Goal: Information Seeking & Learning: Learn about a topic

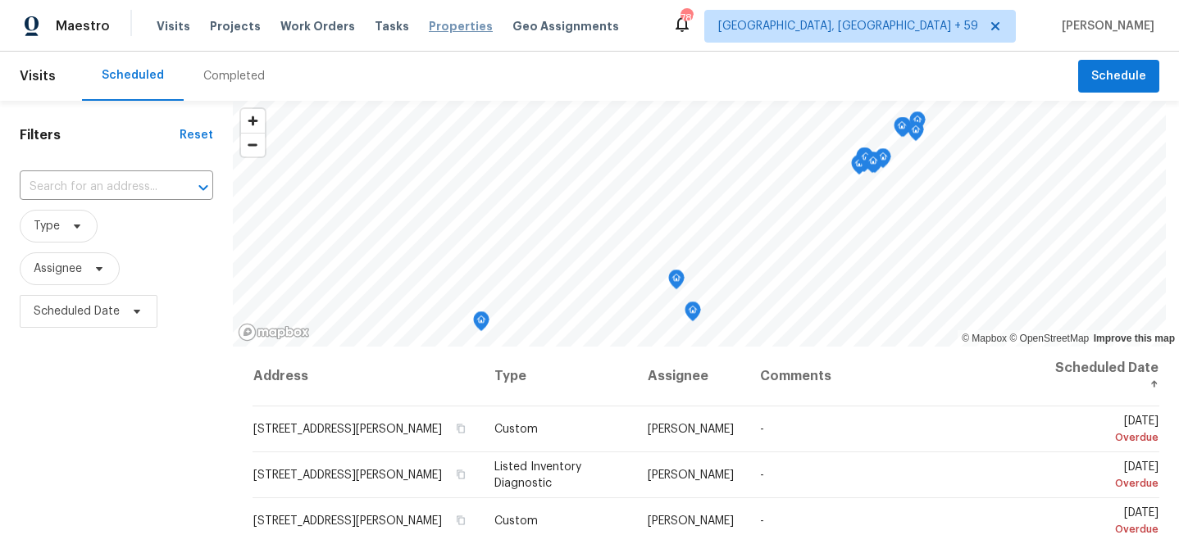
click at [441, 30] on span "Properties" at bounding box center [461, 26] width 64 height 16
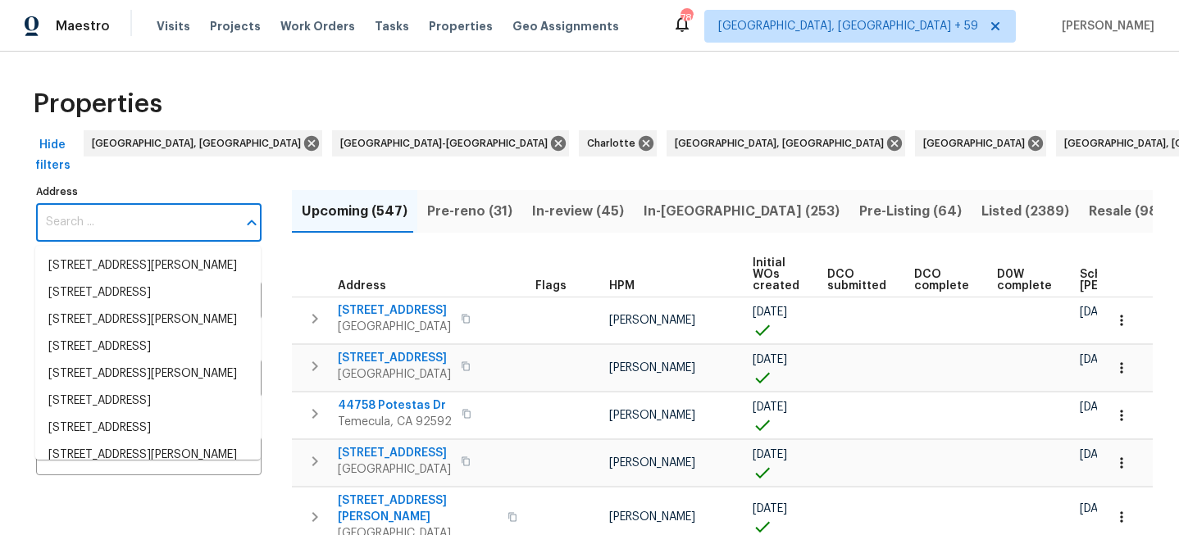
click at [160, 224] on input "Address" at bounding box center [136, 222] width 201 height 39
paste input "[STREET_ADDRESS][PERSON_NAME]"
type input "[STREET_ADDRESS][PERSON_NAME]"
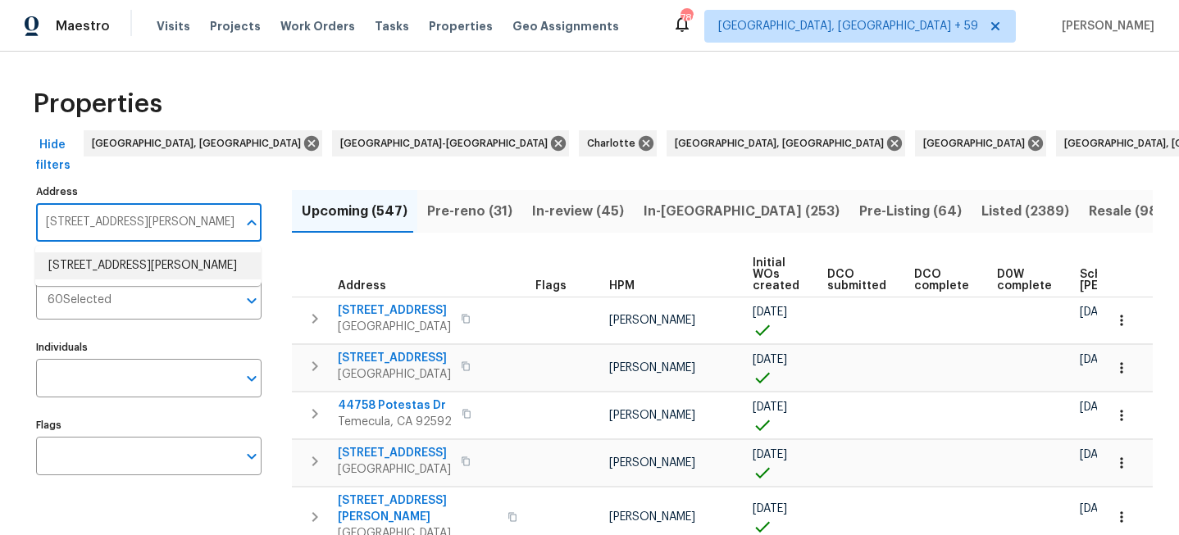
click at [138, 260] on li "3805 Jackson Rd Griffin GA 30223" at bounding box center [147, 265] width 225 height 27
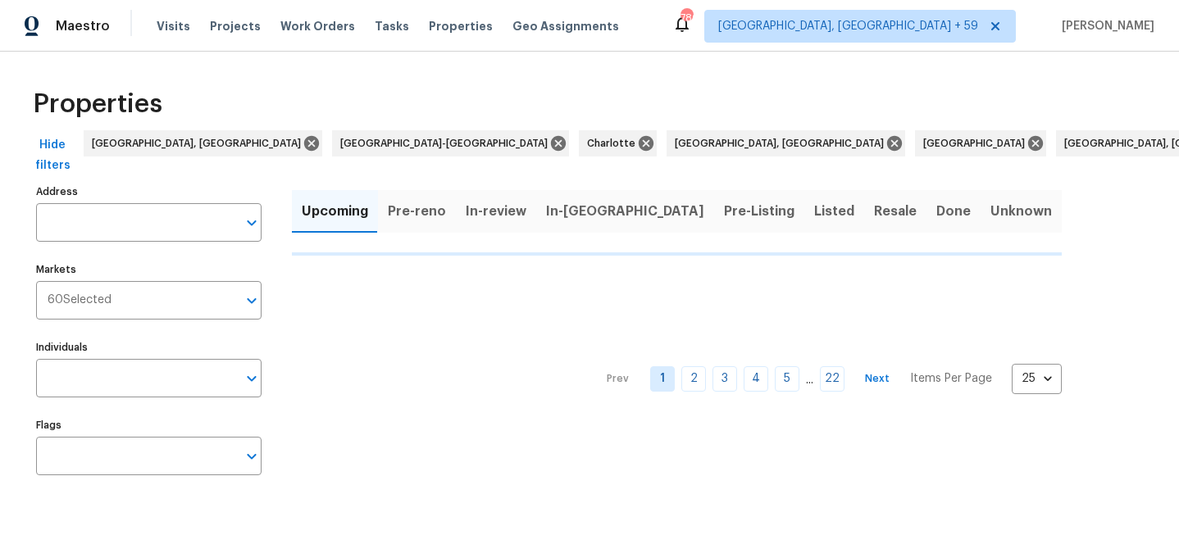
type input "3805 Jackson Rd Griffin GA 30223"
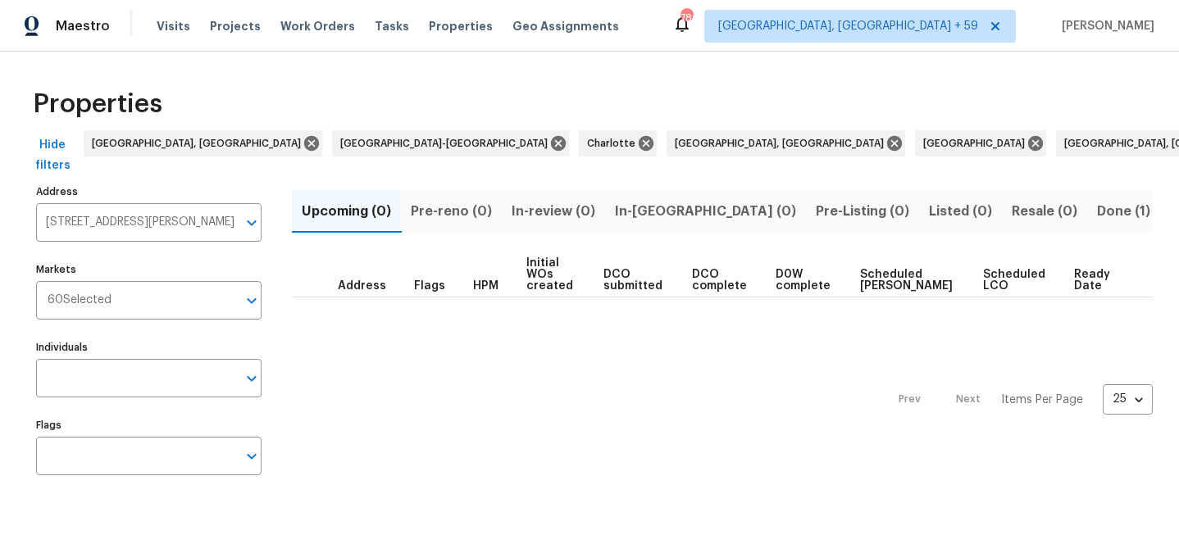
click at [1097, 207] on span "Done (1)" at bounding box center [1123, 211] width 53 height 23
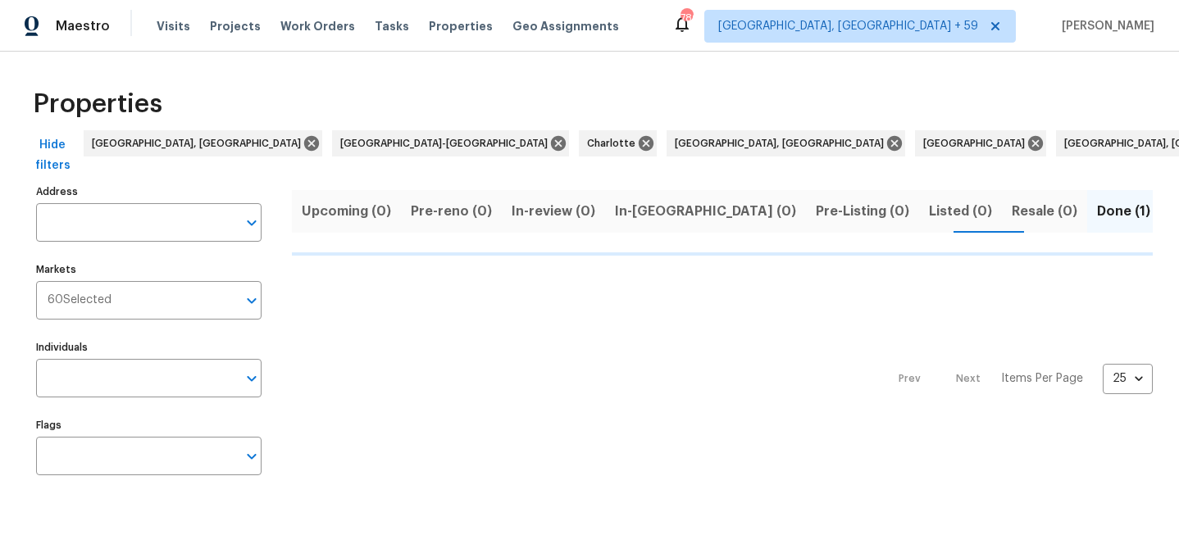
type input "3805 Jackson Rd Griffin GA 30223"
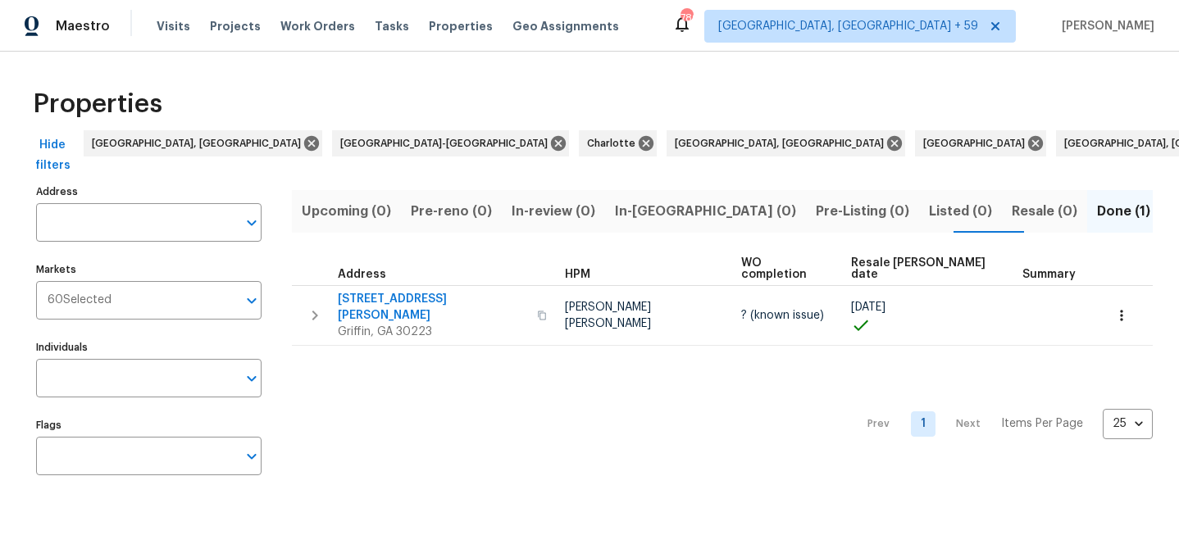
type input "3805 Jackson Rd Griffin GA 30223"
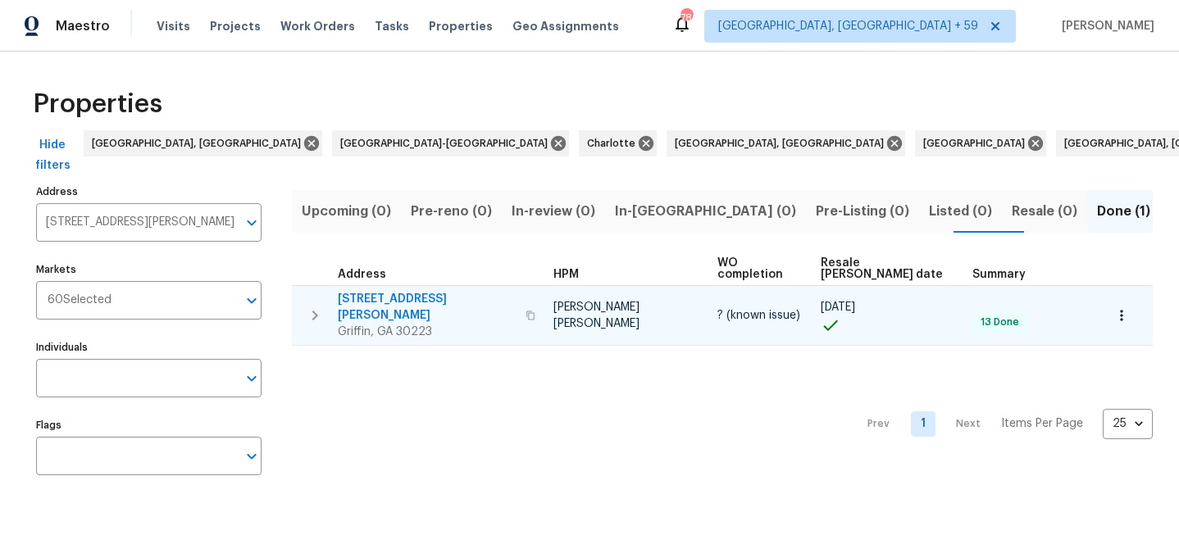
click at [386, 291] on span "[STREET_ADDRESS][PERSON_NAME]" at bounding box center [427, 307] width 178 height 33
click at [411, 291] on span "[STREET_ADDRESS][PERSON_NAME]" at bounding box center [427, 307] width 178 height 33
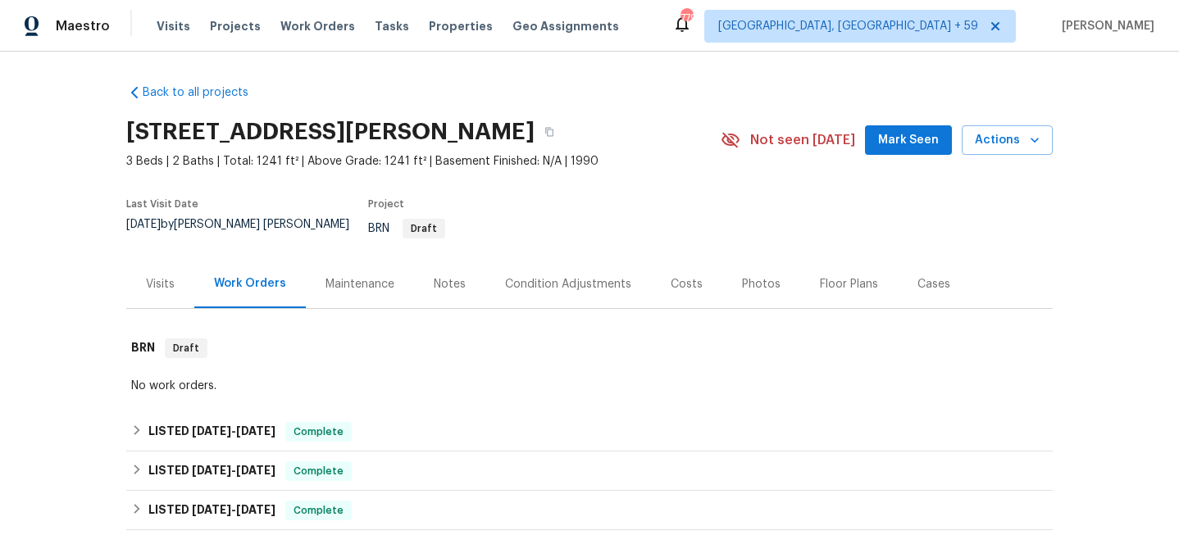
click at [686, 276] on div "Costs" at bounding box center [686, 284] width 32 height 16
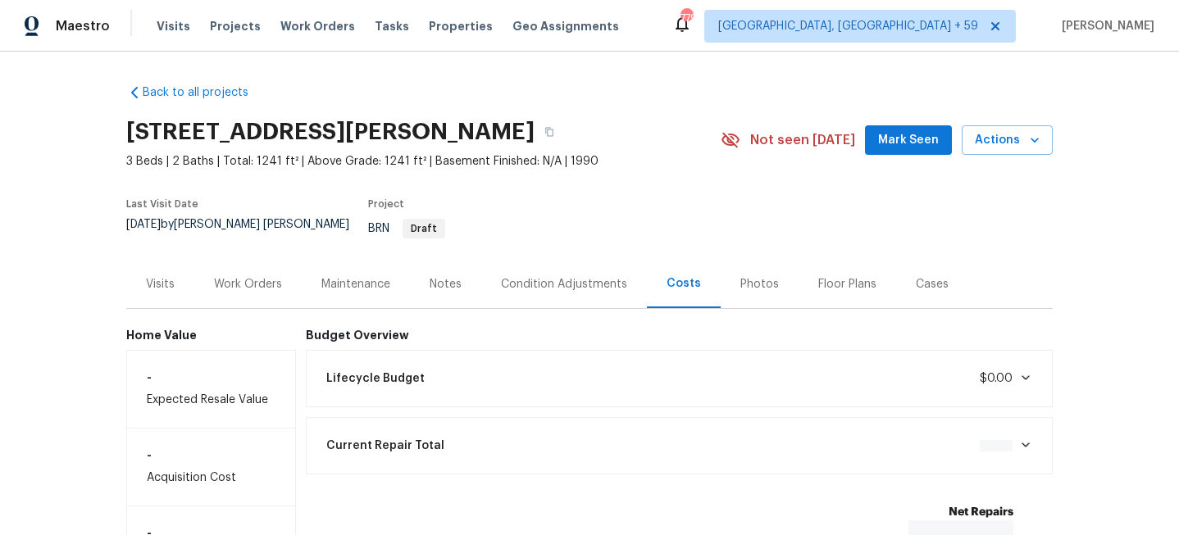
scroll to position [136, 0]
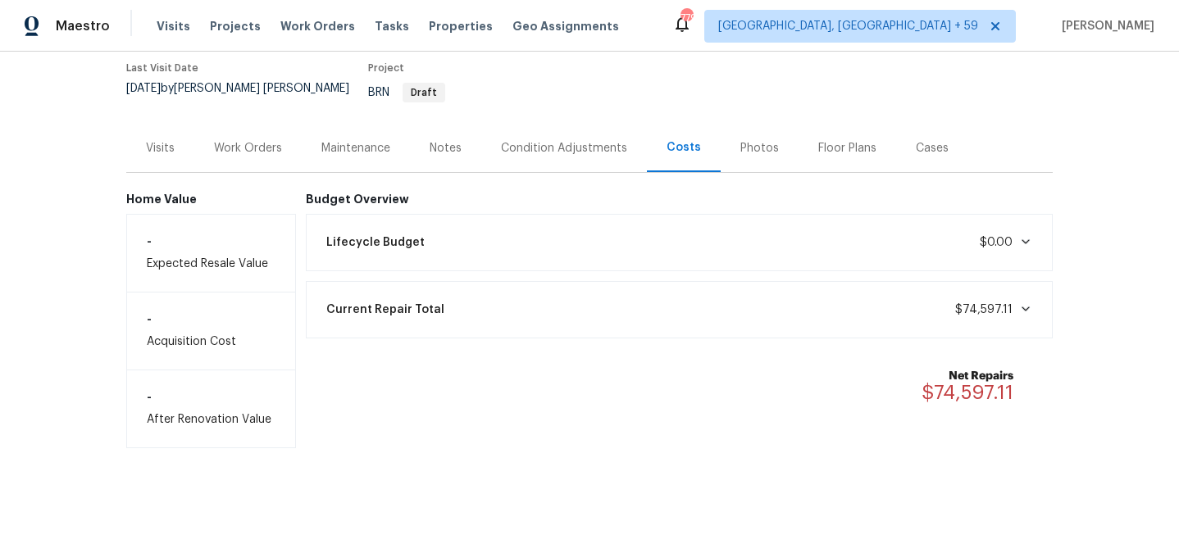
click at [787, 298] on div "Current Repair Total $74,597.11" at bounding box center [679, 310] width 726 height 36
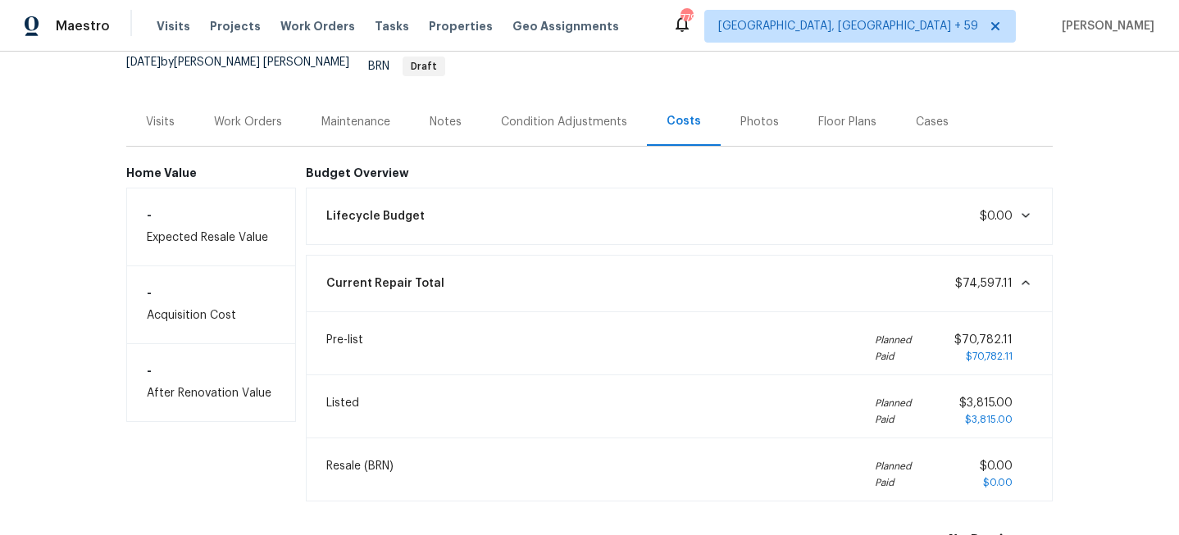
scroll to position [0, 0]
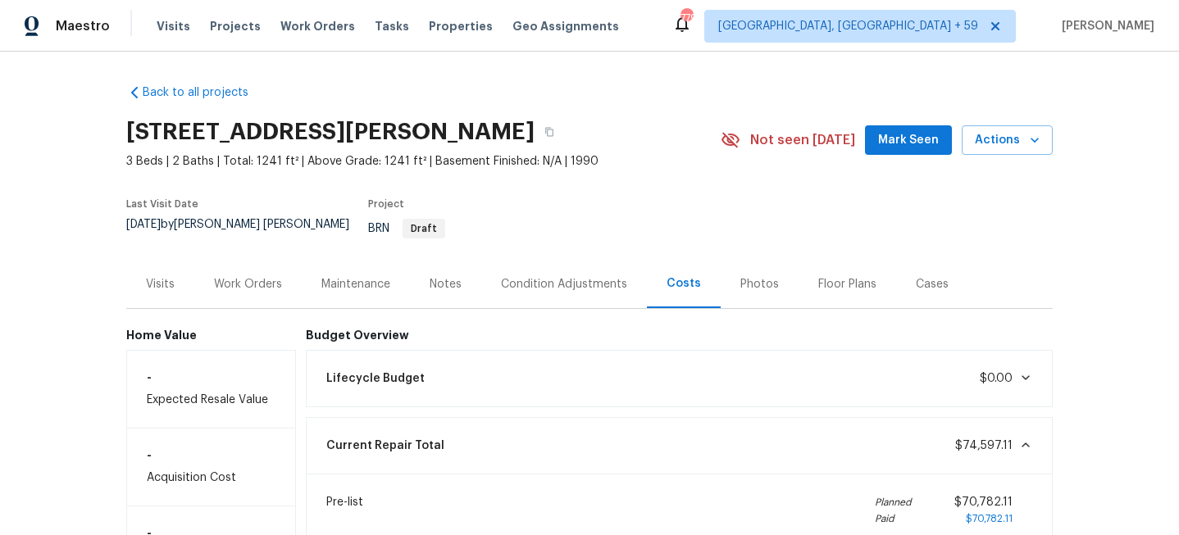
click at [443, 276] on div "Notes" at bounding box center [445, 284] width 32 height 16
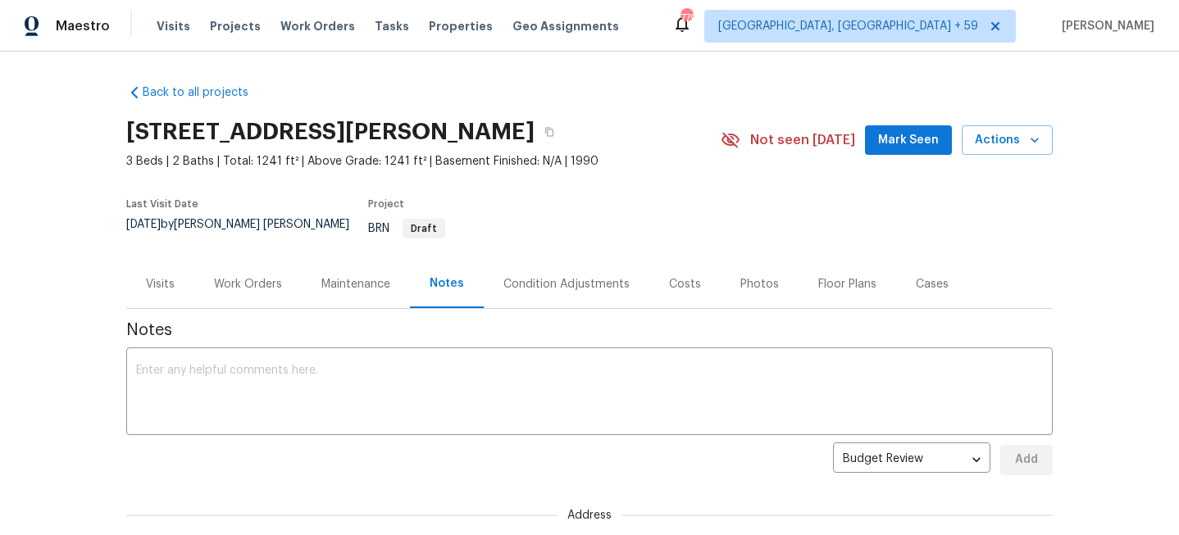
click at [370, 276] on div "Maintenance" at bounding box center [355, 284] width 69 height 16
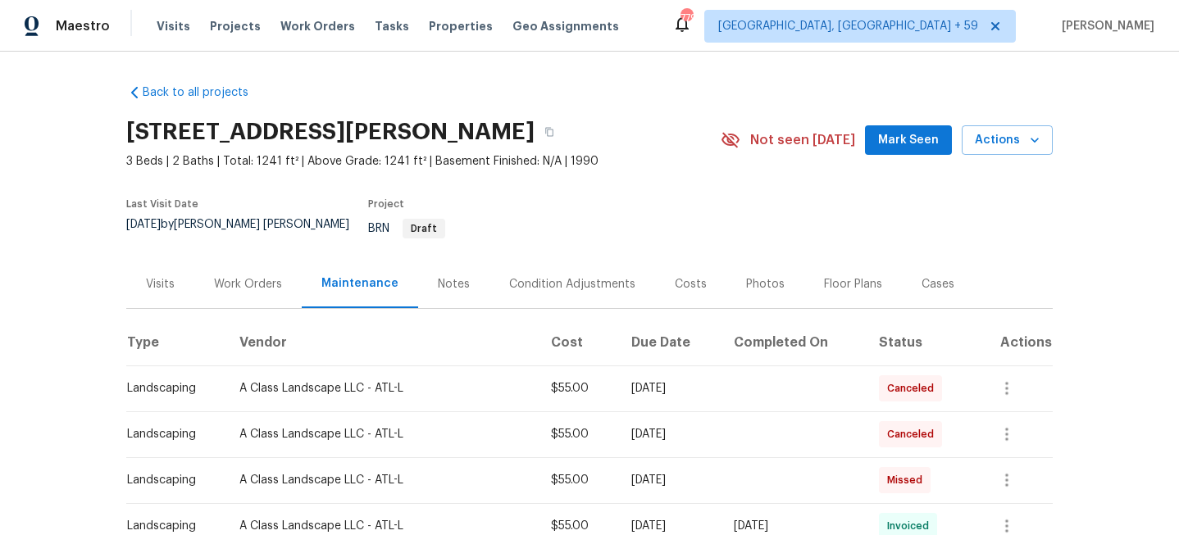
click at [252, 276] on div "Work Orders" at bounding box center [248, 284] width 68 height 16
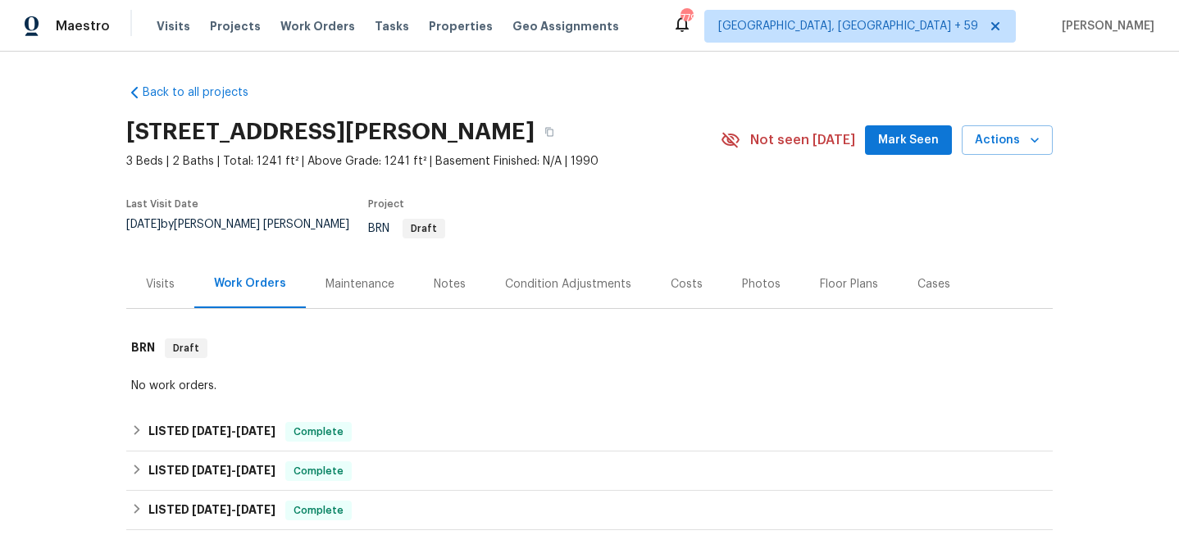
click at [146, 285] on div "Visits" at bounding box center [160, 284] width 68 height 48
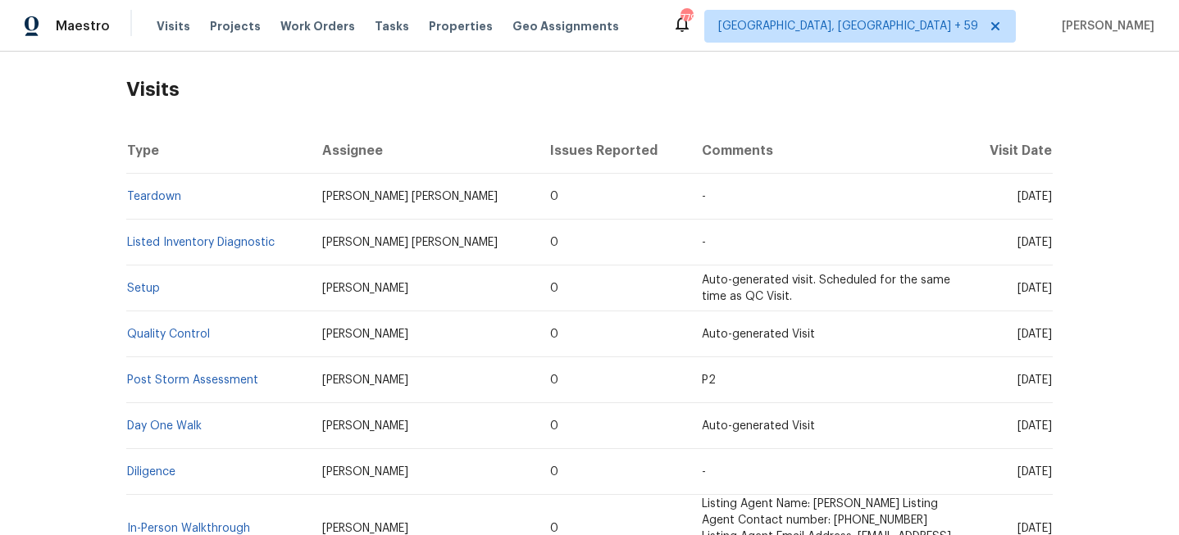
scroll to position [71, 0]
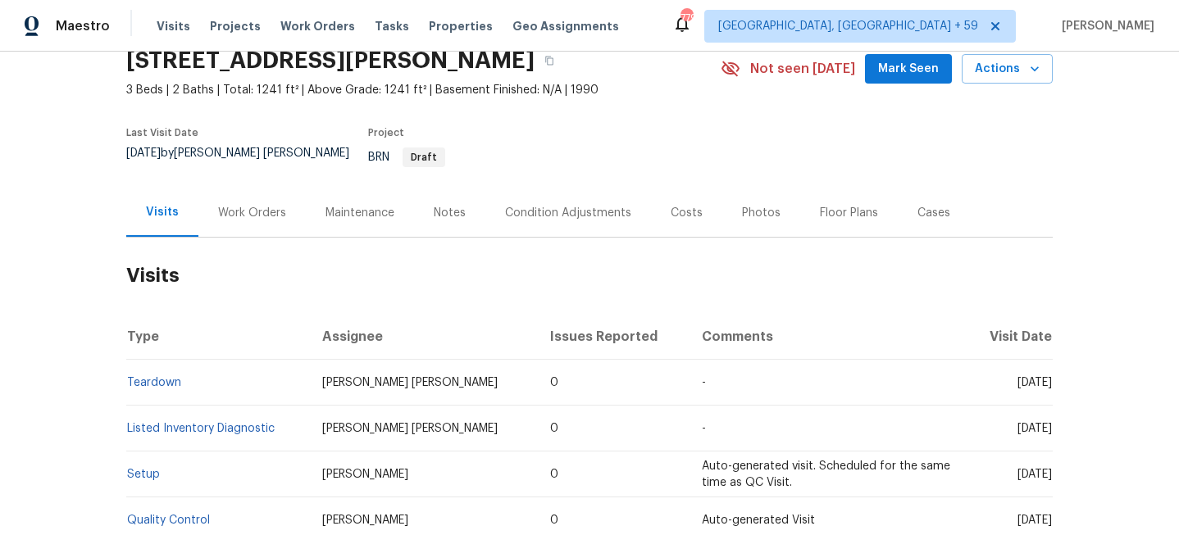
click at [452, 205] on div "Notes" at bounding box center [450, 213] width 32 height 16
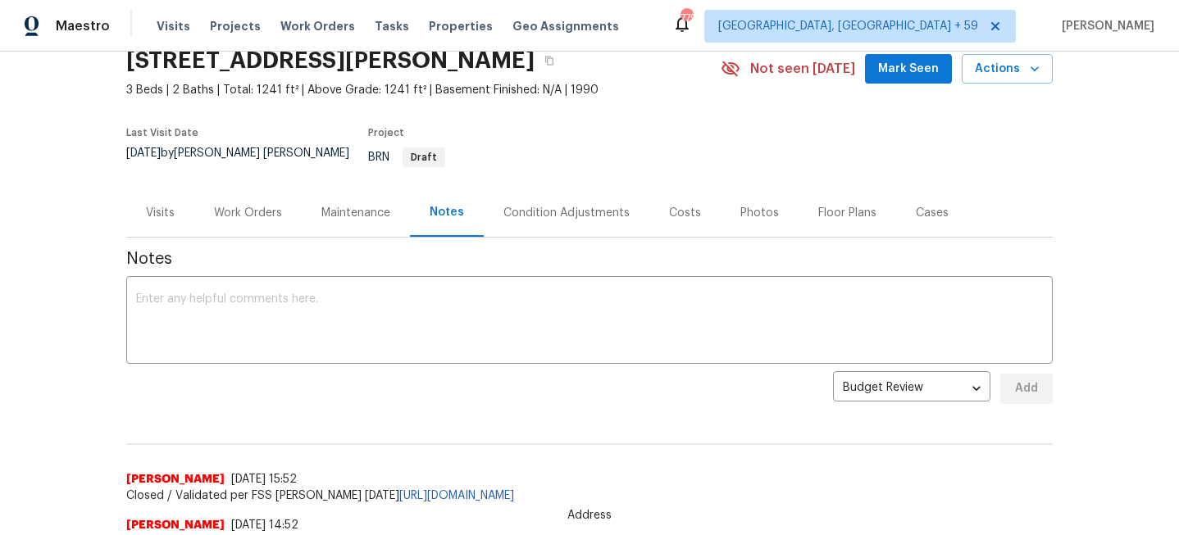
click at [551, 205] on div "Condition Adjustments" at bounding box center [566, 213] width 126 height 16
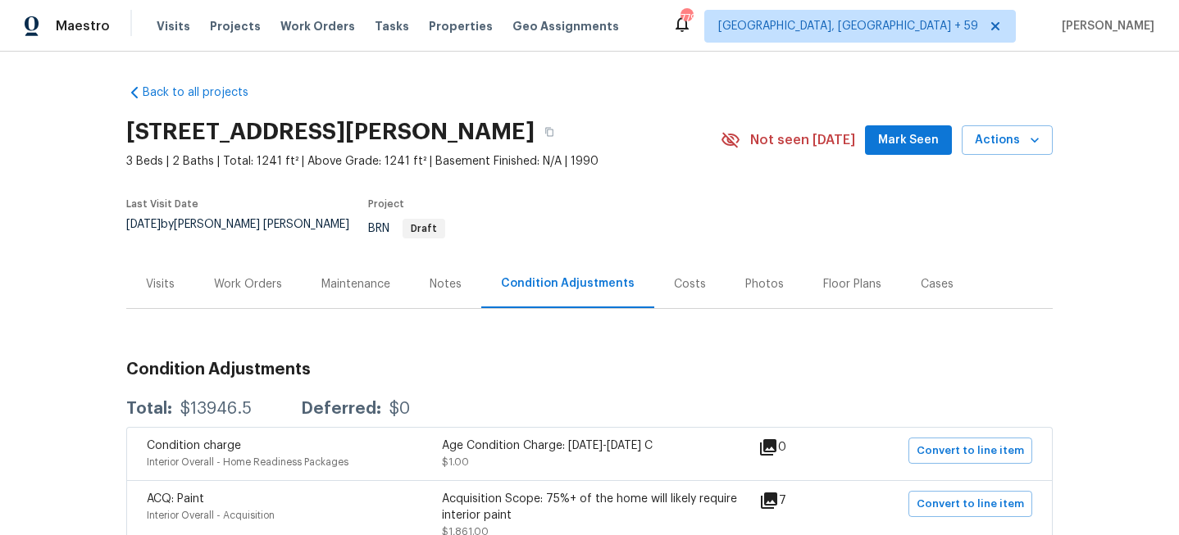
click at [839, 276] on div "Floor Plans" at bounding box center [852, 284] width 58 height 16
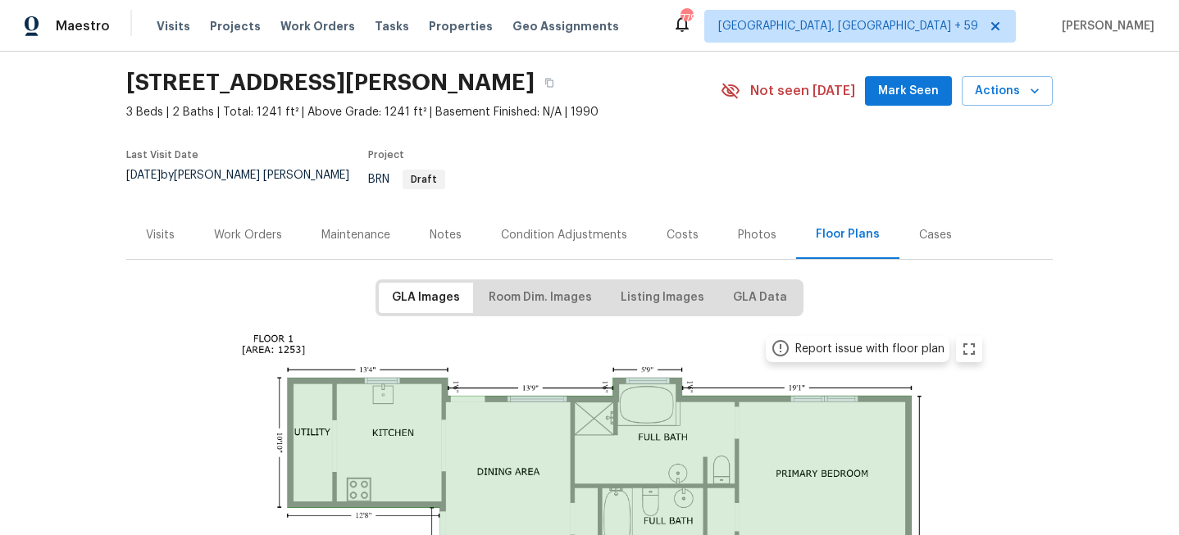
scroll to position [78, 0]
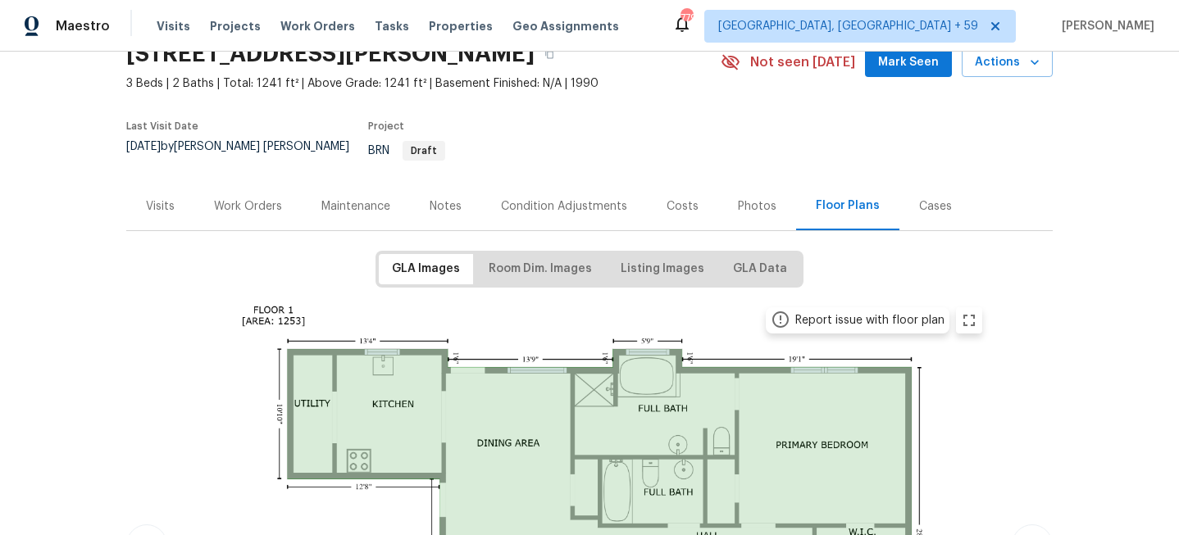
click at [935, 198] on div "Cases" at bounding box center [935, 206] width 33 height 16
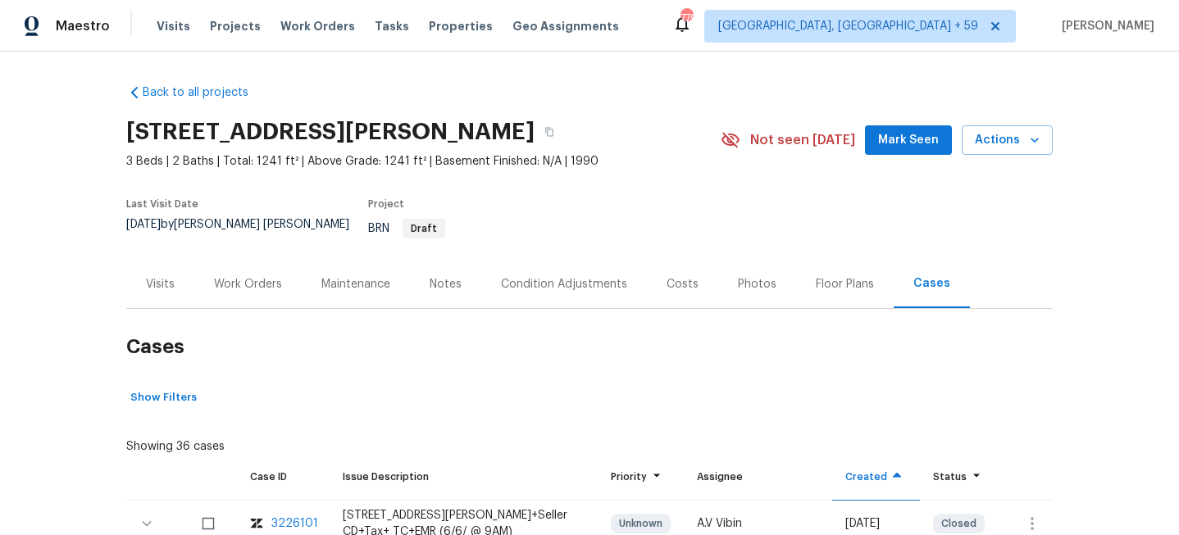
click at [690, 276] on div "Costs" at bounding box center [682, 284] width 32 height 16
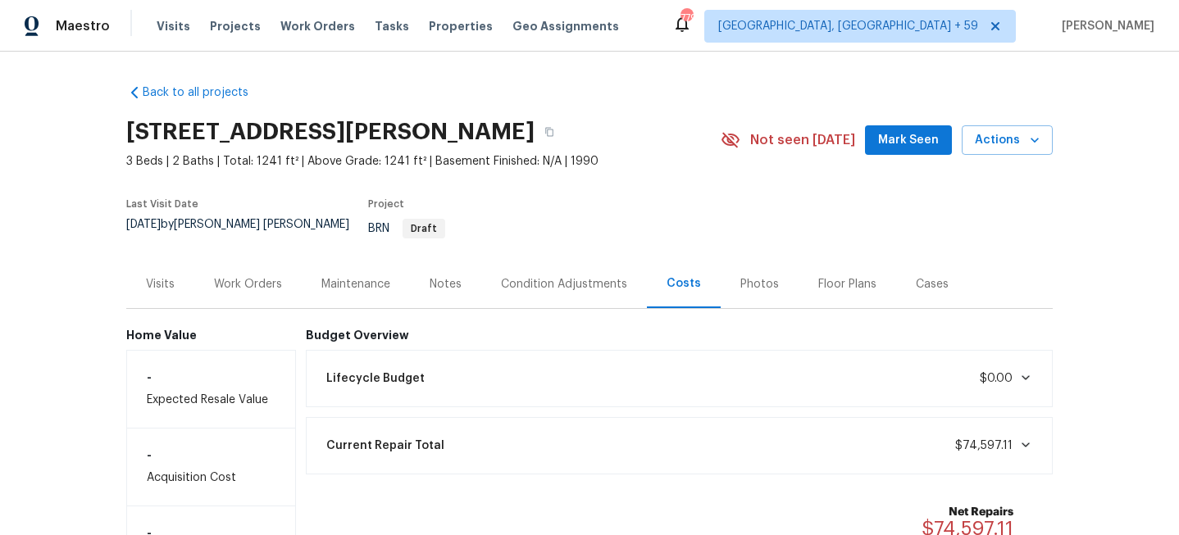
click at [239, 276] on div "Work Orders" at bounding box center [248, 284] width 68 height 16
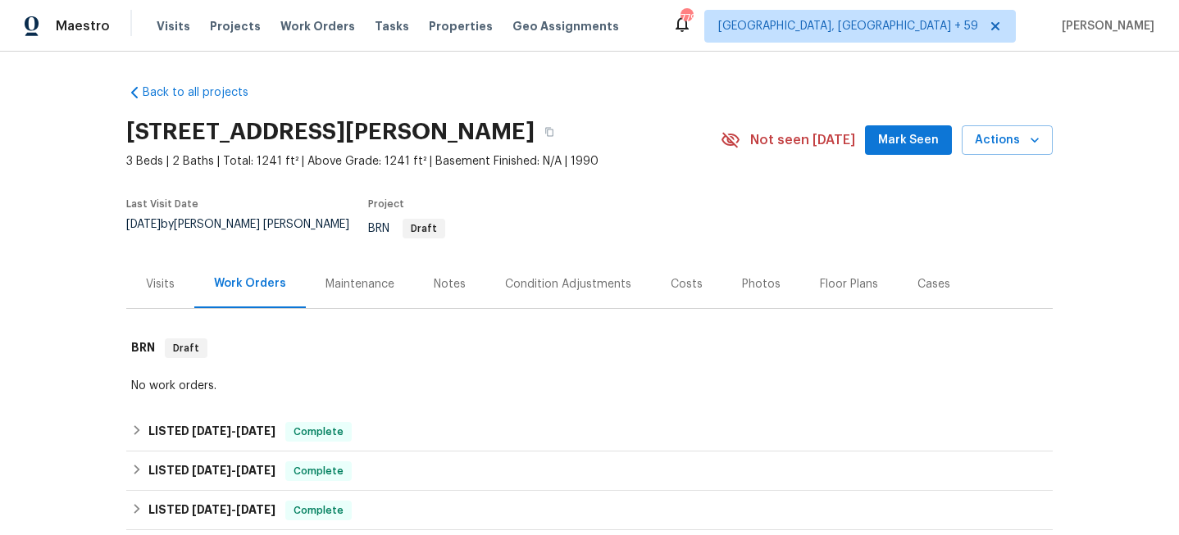
scroll to position [258, 0]
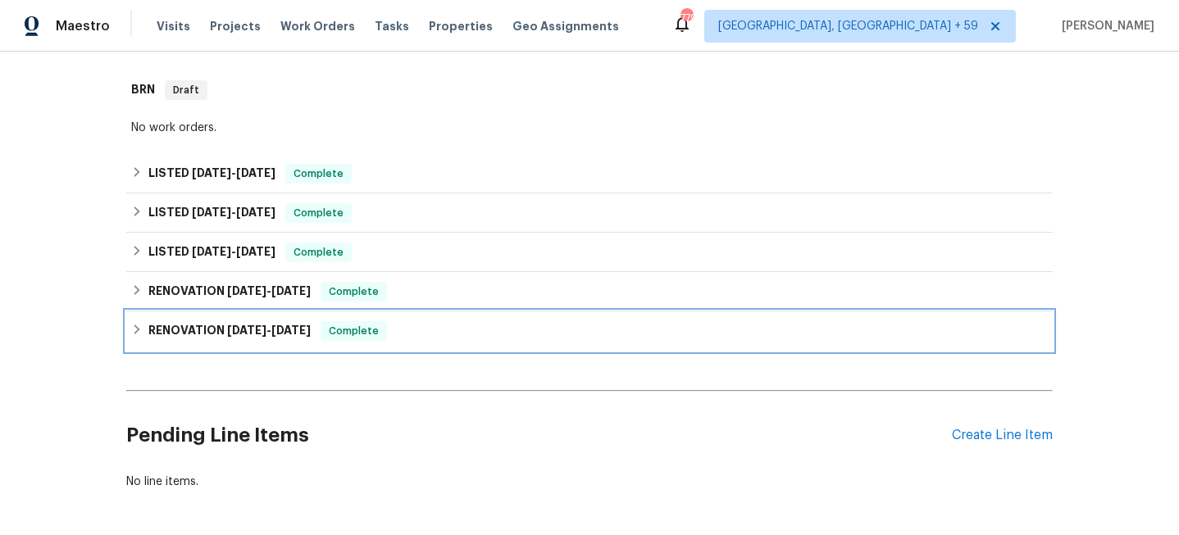
click at [133, 321] on div "RENOVATION [DATE] - [DATE] Complete" at bounding box center [589, 331] width 916 height 20
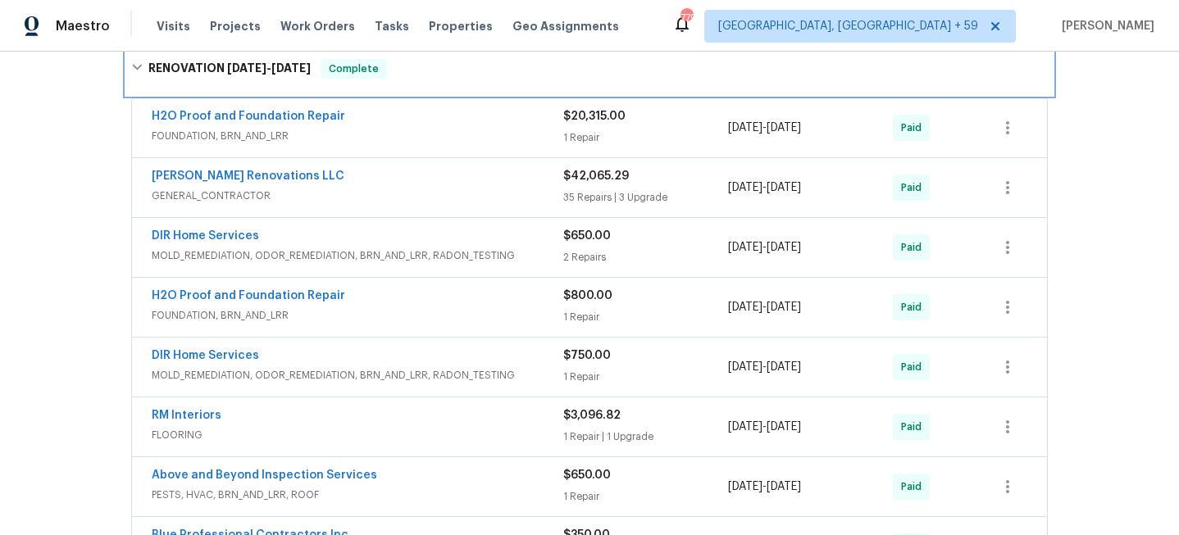
scroll to position [500, 0]
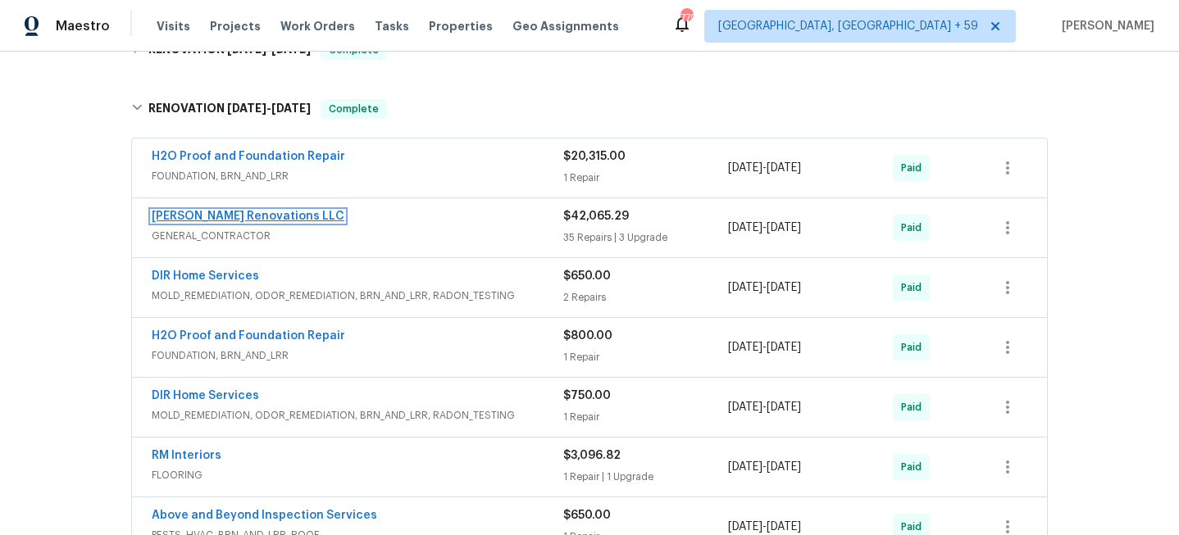
click at [249, 211] on link "[PERSON_NAME] Renovations LLC" at bounding box center [248, 216] width 193 height 11
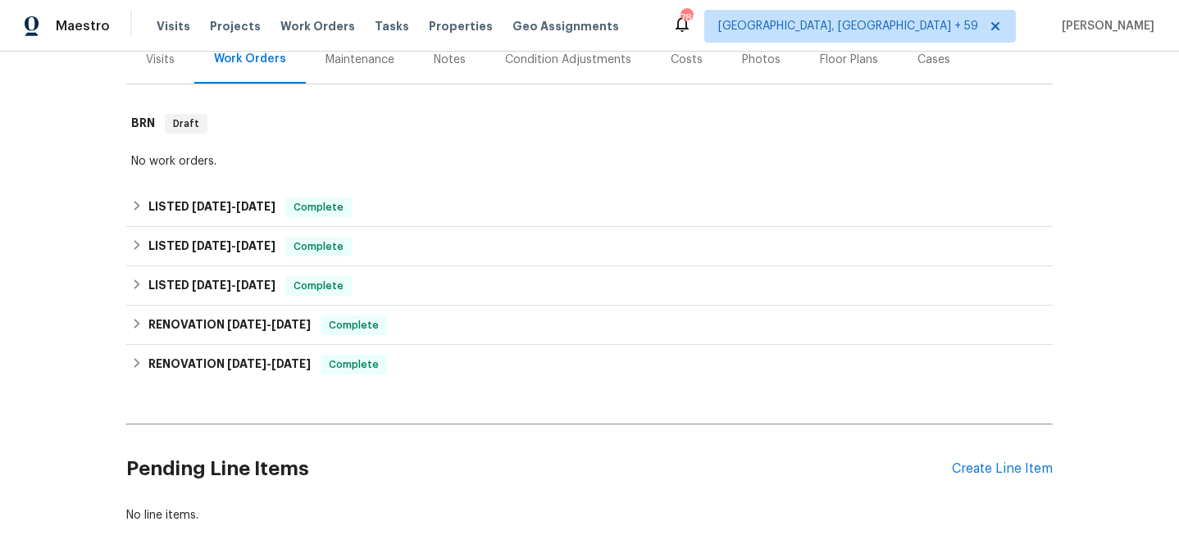
scroll to position [288, 0]
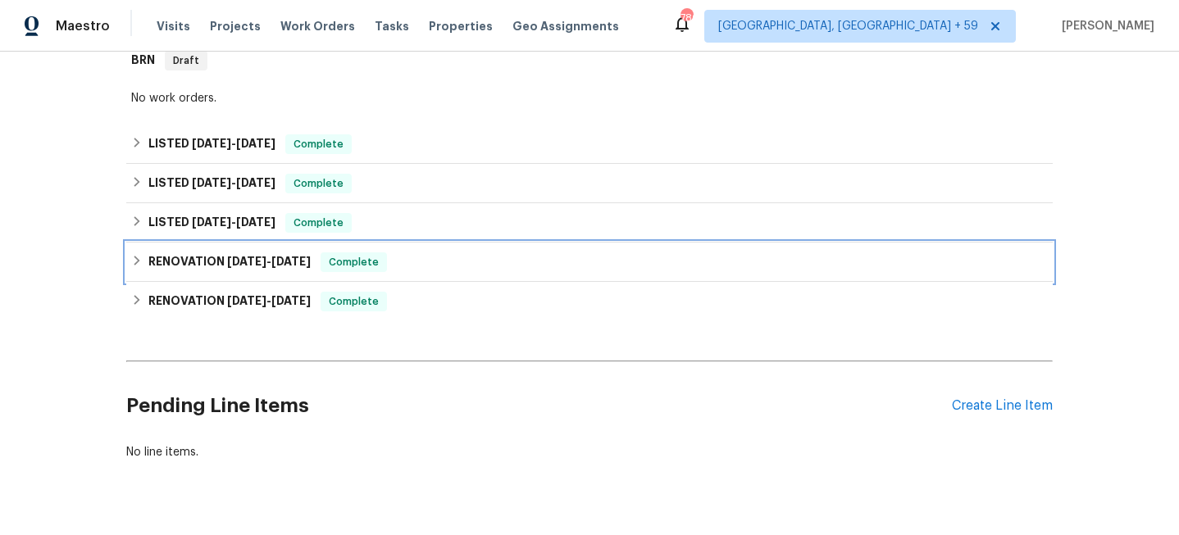
click at [137, 255] on icon at bounding box center [136, 260] width 11 height 11
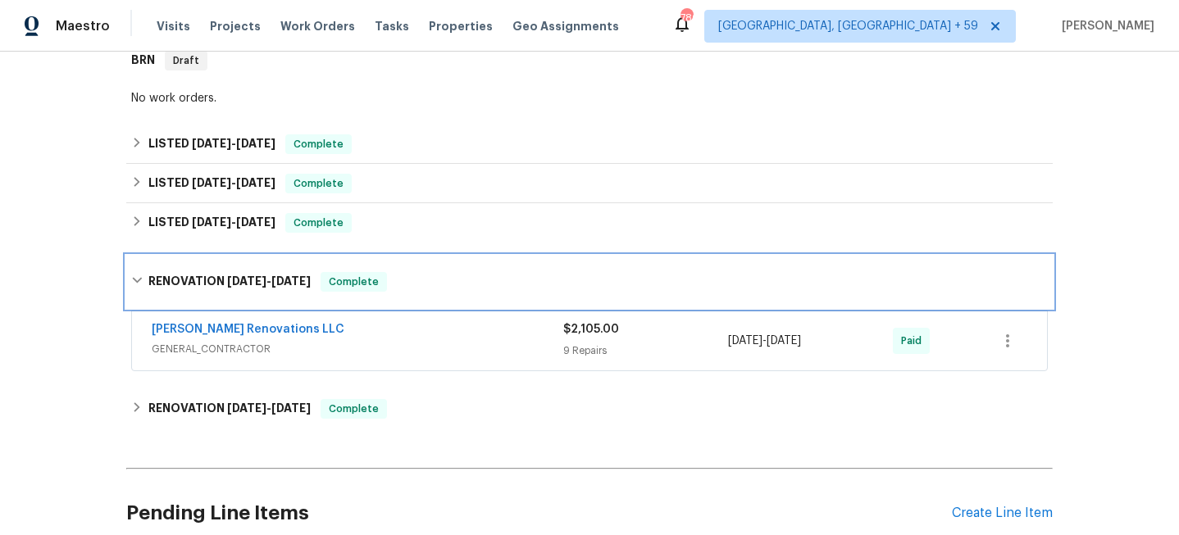
scroll to position [399, 0]
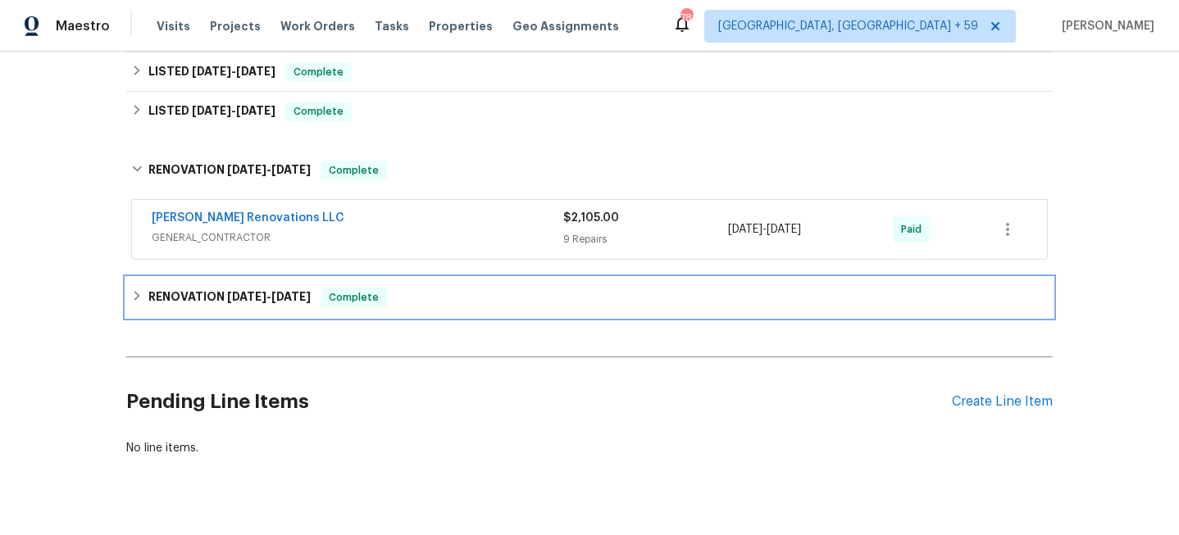
click at [156, 288] on h6 "RENOVATION 8/22/24 - 10/18/24" at bounding box center [229, 298] width 162 height 20
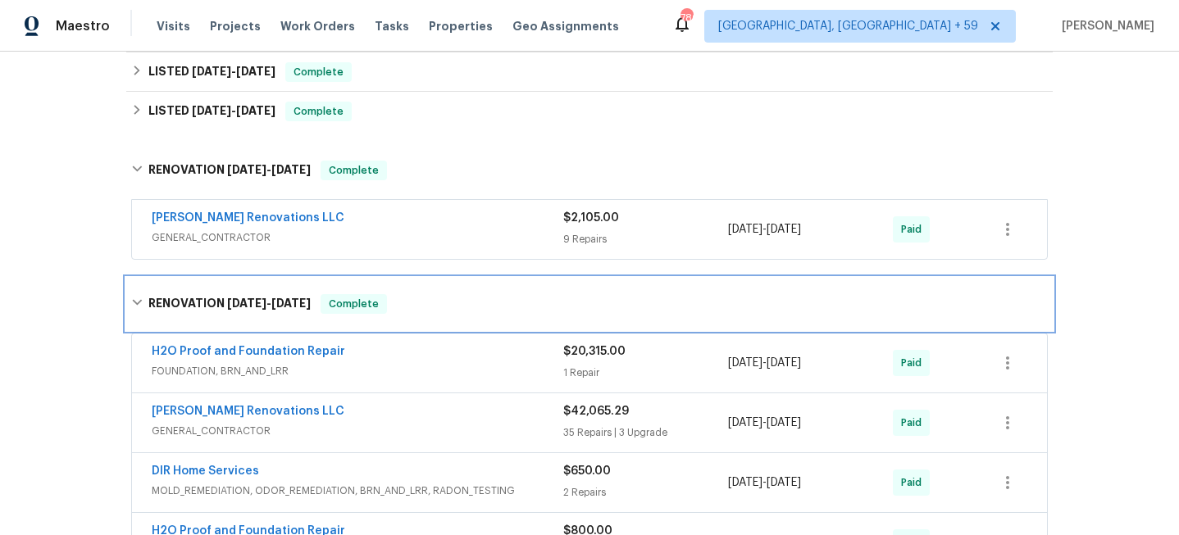
scroll to position [543, 0]
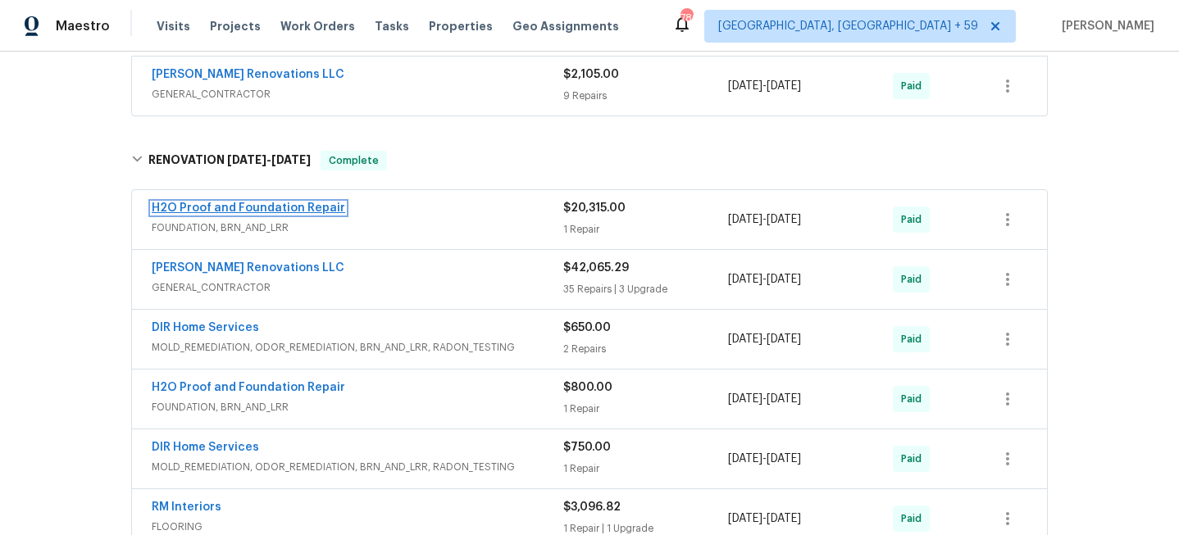
click at [254, 202] on link "H2O Proof and Foundation Repair" at bounding box center [248, 207] width 193 height 11
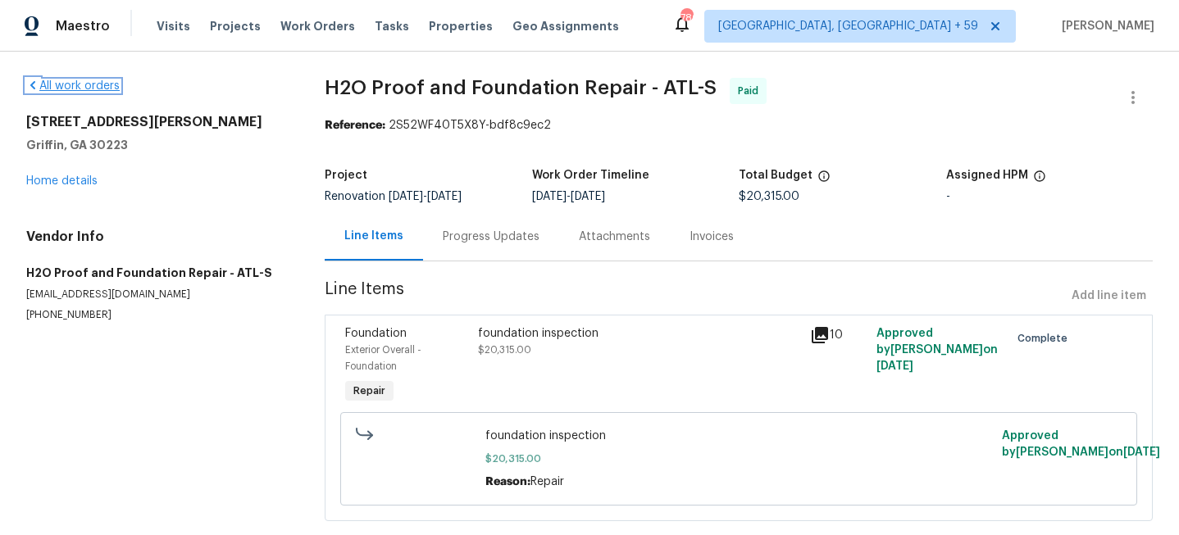
click at [67, 85] on link "All work orders" at bounding box center [72, 85] width 93 height 11
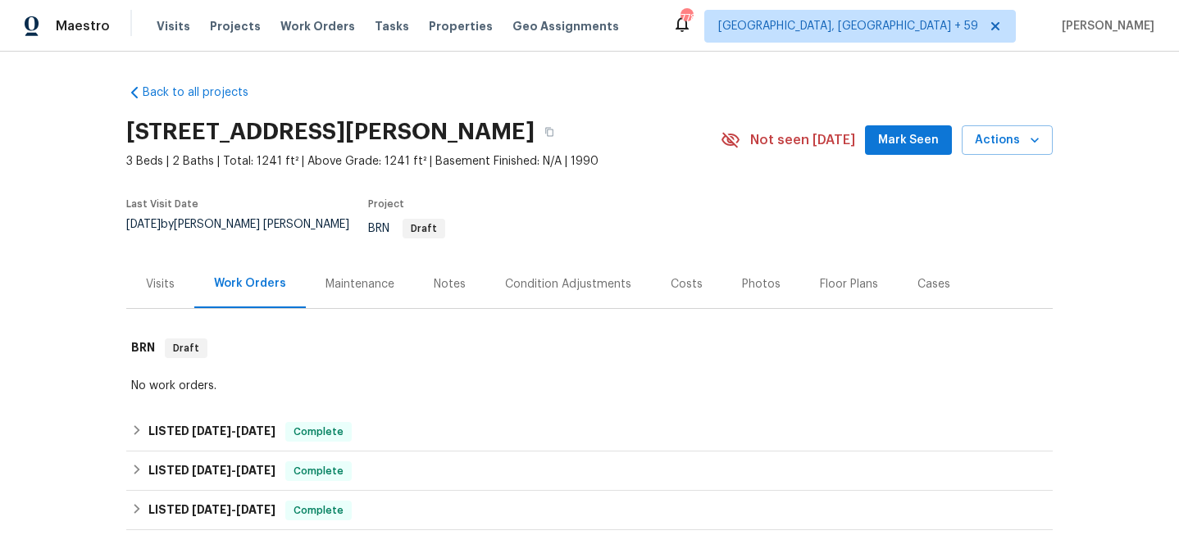
click at [673, 277] on div "Costs" at bounding box center [686, 284] width 32 height 16
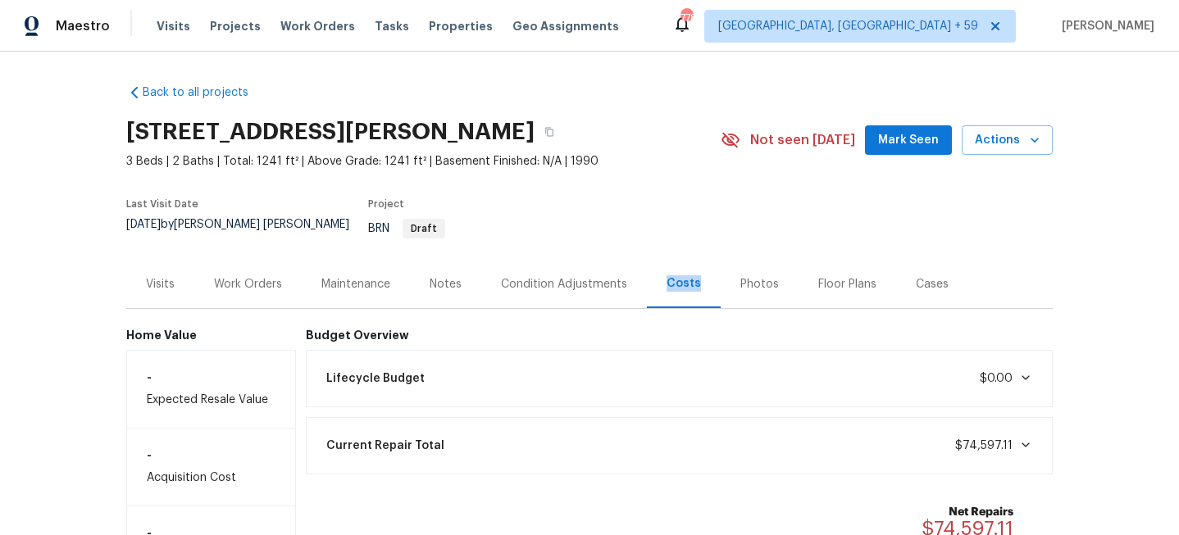
scroll to position [108, 0]
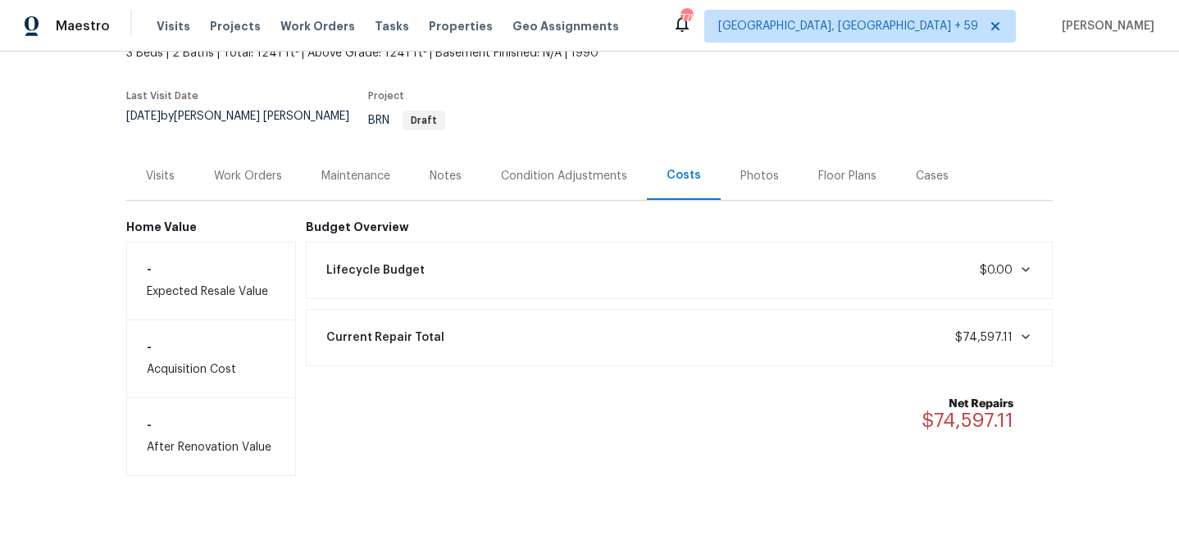
click at [846, 309] on div "Current Repair Total $74,597.11" at bounding box center [679, 337] width 747 height 57
click at [906, 326] on div "Current Repair Total $74,597.11" at bounding box center [679, 338] width 726 height 36
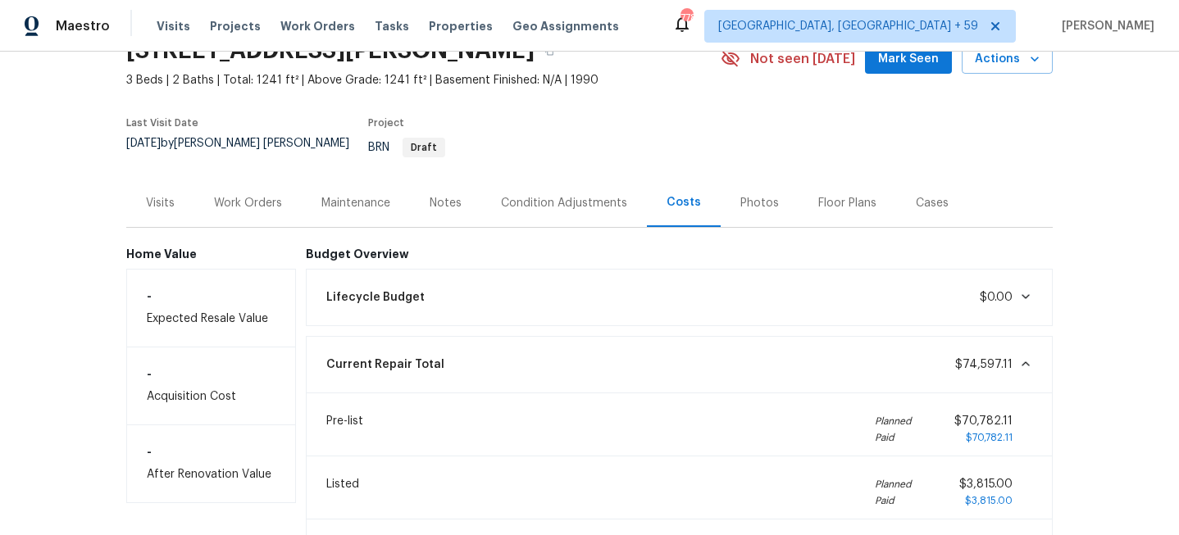
scroll to position [98, 0]
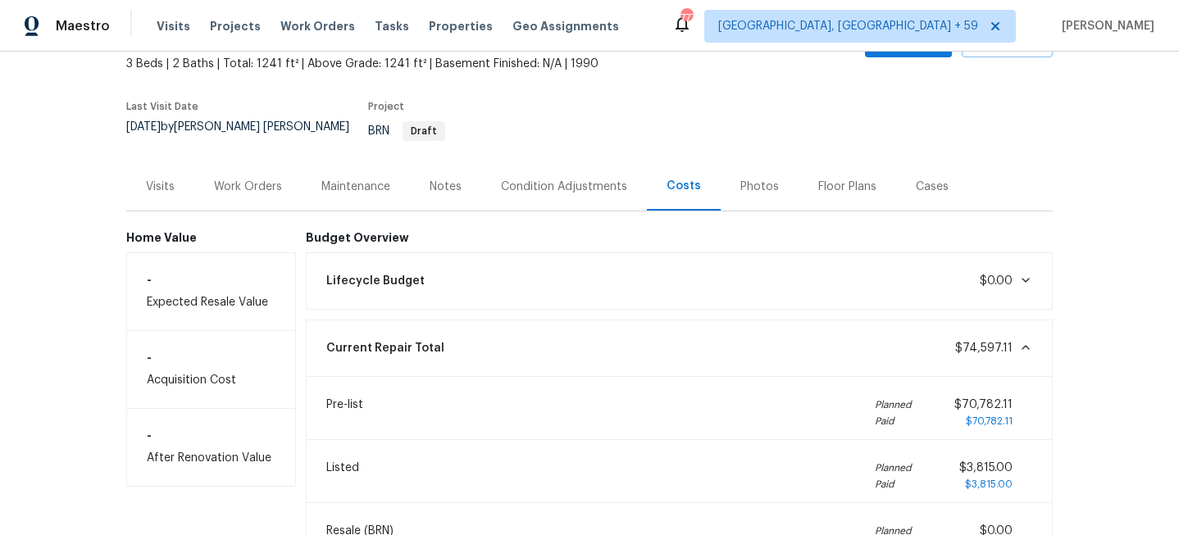
drag, startPoint x: 213, startPoint y: 170, endPoint x: 235, endPoint y: 184, distance: 25.7
click at [214, 179] on div "Work Orders" at bounding box center [248, 187] width 68 height 16
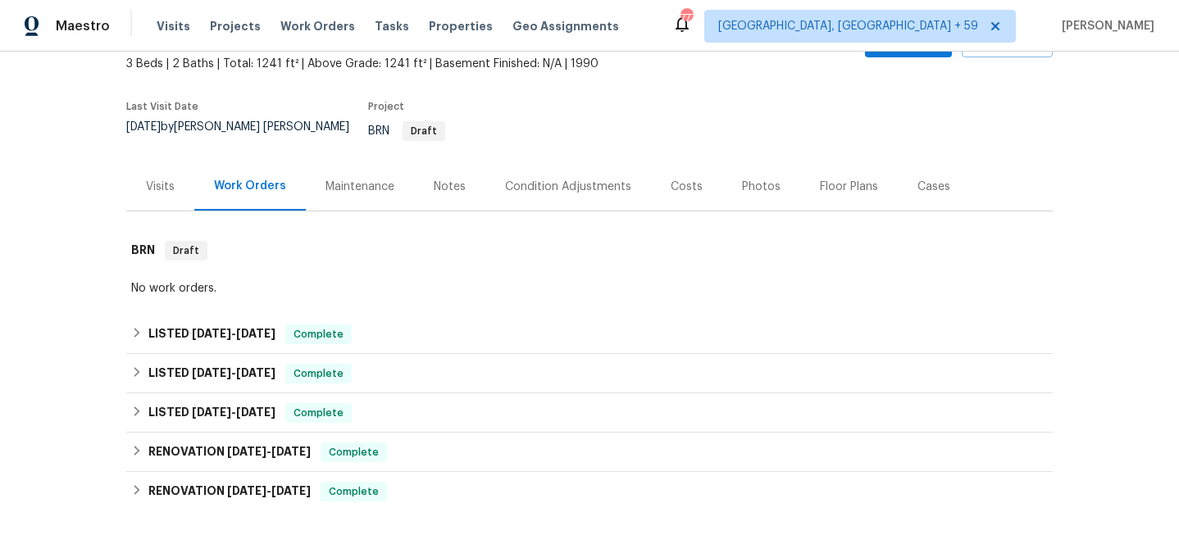
scroll to position [313, 0]
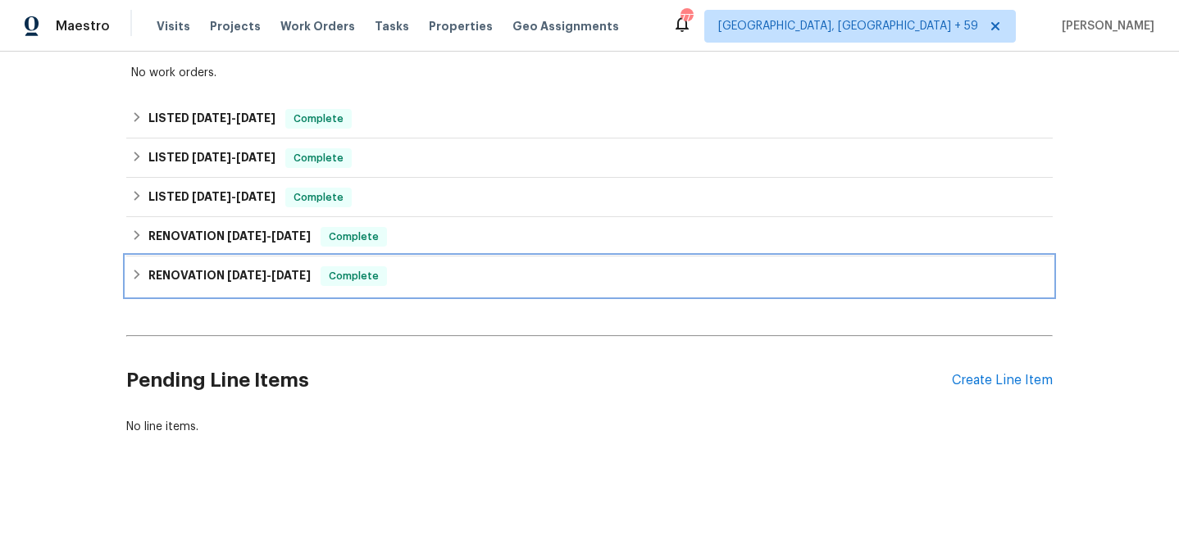
click at [157, 266] on h6 "RENOVATION 8/22/24 - 10/18/24" at bounding box center [229, 276] width 162 height 20
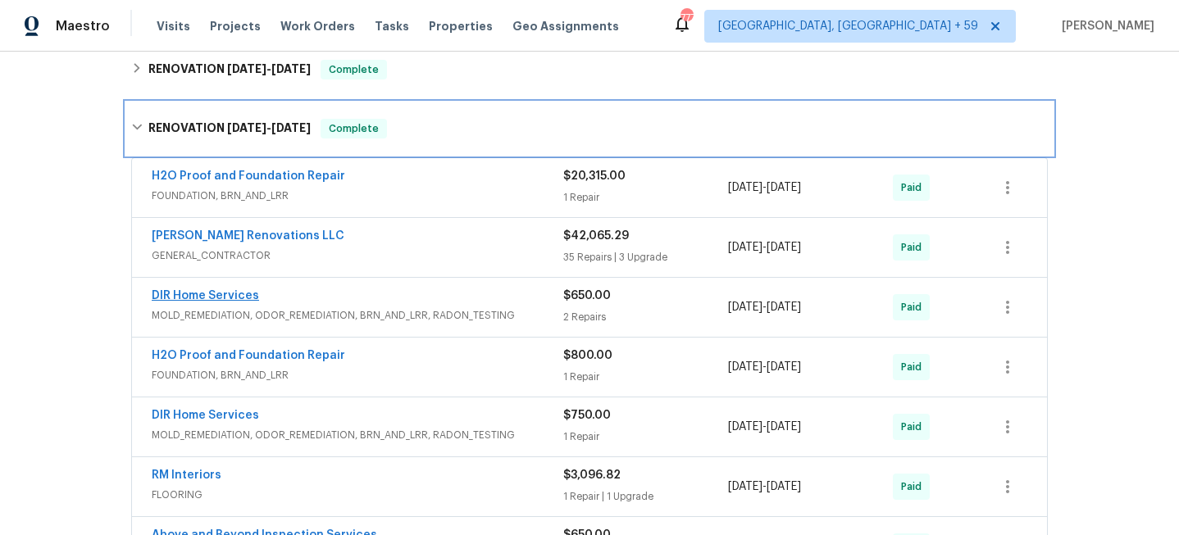
scroll to position [482, 0]
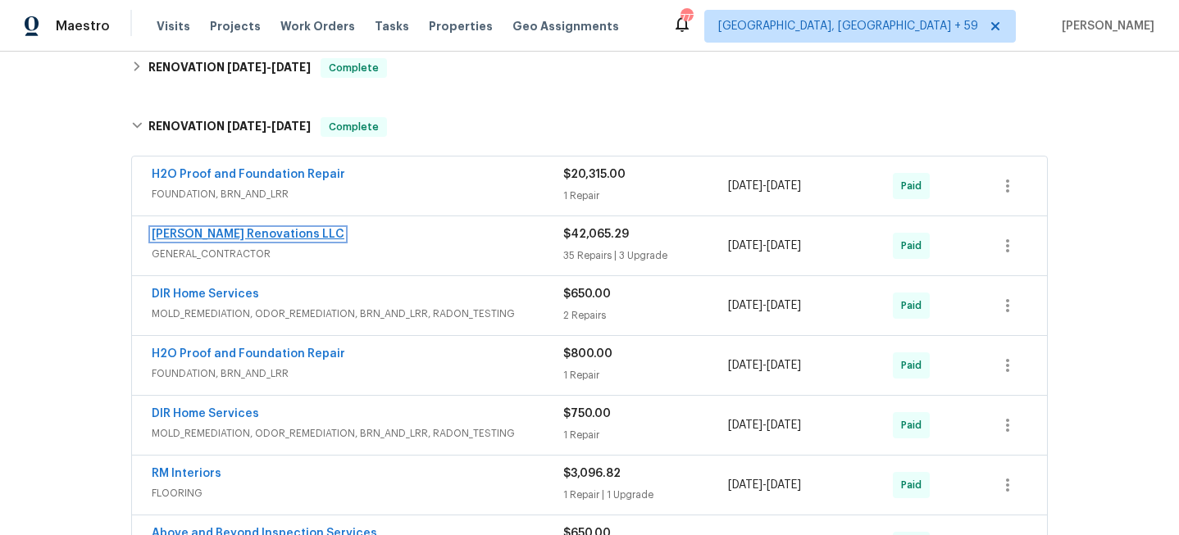
click at [212, 229] on link "[PERSON_NAME] Renovations LLC" at bounding box center [248, 234] width 193 height 11
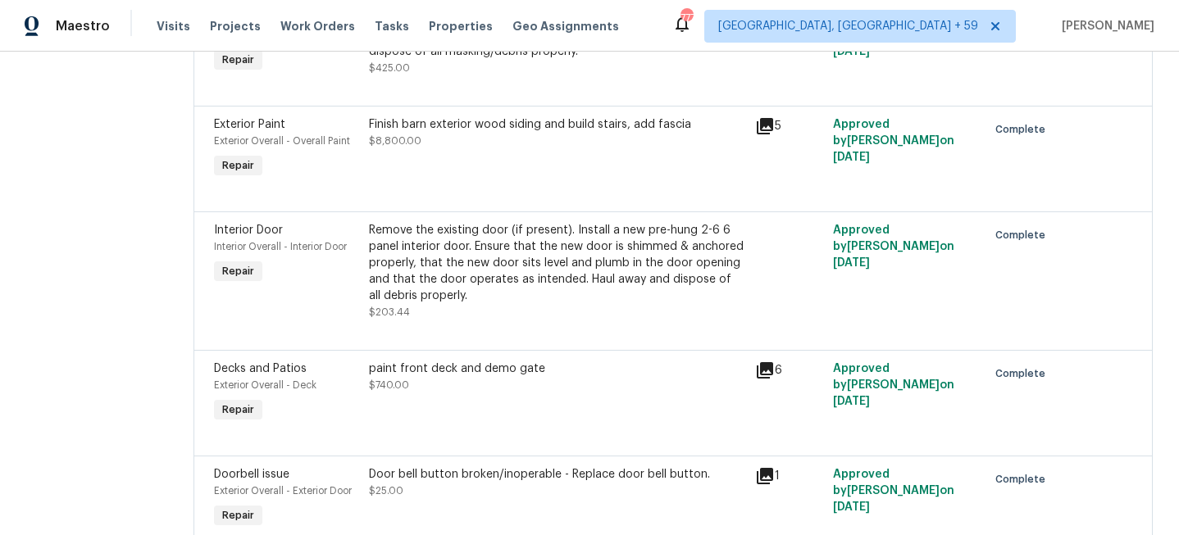
scroll to position [2918, 0]
click at [770, 137] on icon at bounding box center [765, 127] width 20 height 20
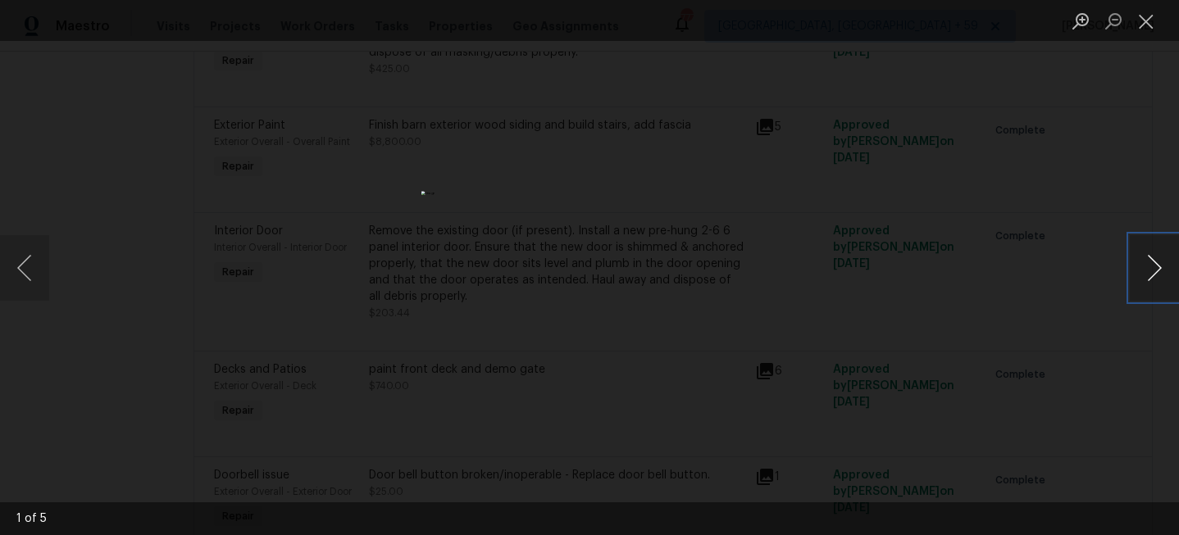
click at [1144, 256] on button "Next image" at bounding box center [1153, 268] width 49 height 66
